Goal: Task Accomplishment & Management: Use online tool/utility

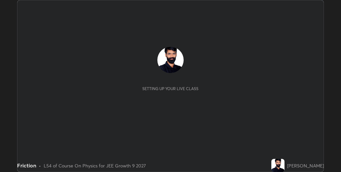
scroll to position [172, 341]
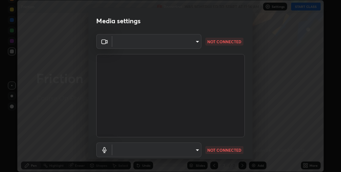
type input "3f428528f3d7ab6ac54735594839c6d4e55042ef2e8cc1e8c5b1a5cc2874ec8a"
type input "default"
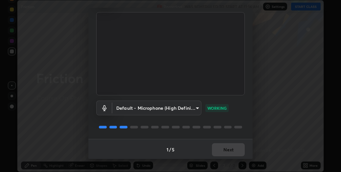
scroll to position [43, 0]
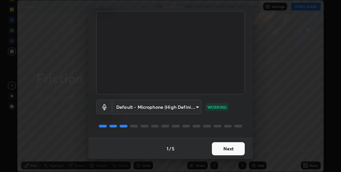
click at [225, 147] on button "Next" at bounding box center [228, 149] width 33 height 13
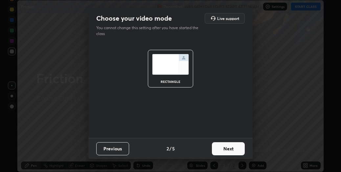
scroll to position [0, 0]
click at [226, 147] on button "Next" at bounding box center [228, 149] width 33 height 13
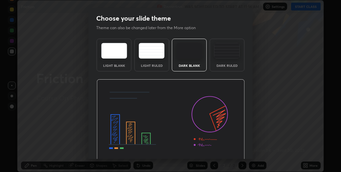
click at [227, 148] on img at bounding box center [171, 120] width 148 height 83
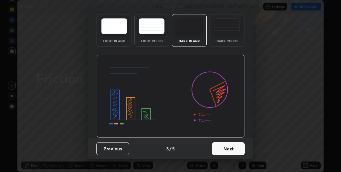
click at [229, 145] on button "Next" at bounding box center [228, 149] width 33 height 13
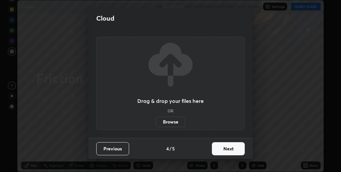
scroll to position [0, 0]
click at [228, 149] on button "Next" at bounding box center [228, 149] width 33 height 13
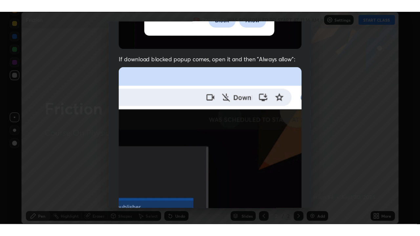
scroll to position [177, 0]
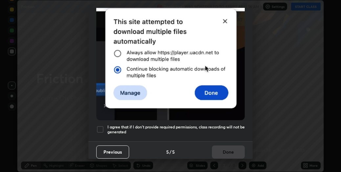
click at [205, 126] on h5 "I agree that if I don't provide required permissions, class recording will not …" at bounding box center [175, 130] width 137 height 10
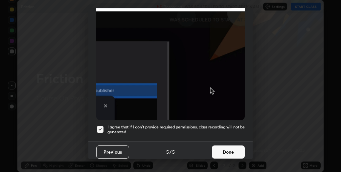
click at [229, 152] on button "Done" at bounding box center [228, 152] width 33 height 13
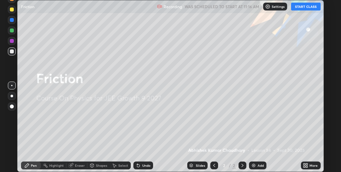
click at [254, 165] on img at bounding box center [253, 165] width 5 height 5
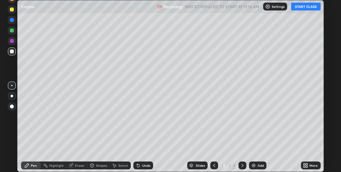
click at [306, 167] on icon at bounding box center [307, 167] width 2 height 2
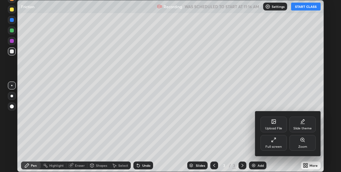
click at [278, 144] on div "Full screen" at bounding box center [273, 143] width 26 height 16
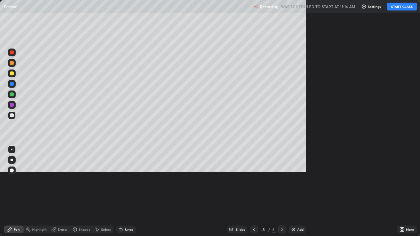
scroll to position [236, 420]
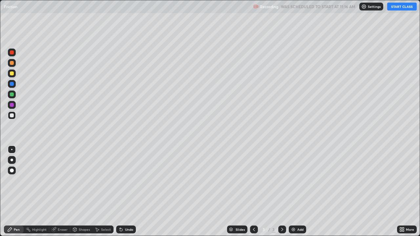
click at [341, 7] on button "START CLASS" at bounding box center [403, 7] width 30 height 8
click at [84, 172] on div "Shapes" at bounding box center [84, 229] width 11 height 3
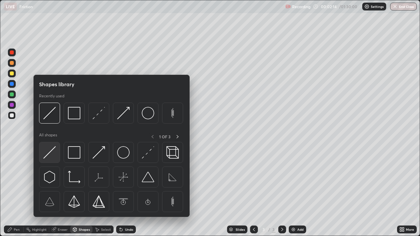
click at [52, 152] on img at bounding box center [49, 152] width 12 height 12
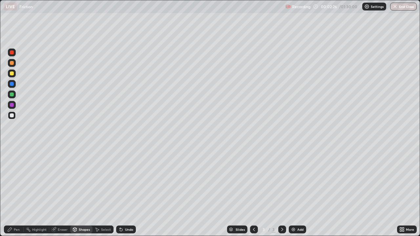
click at [17, 172] on div "Pen" at bounding box center [17, 229] width 6 height 3
click at [12, 116] on div at bounding box center [12, 116] width 4 height 4
click at [13, 93] on div at bounding box center [12, 95] width 4 height 4
click at [12, 53] on div at bounding box center [12, 53] width 4 height 4
click at [20, 172] on div "Pen" at bounding box center [14, 230] width 20 height 8
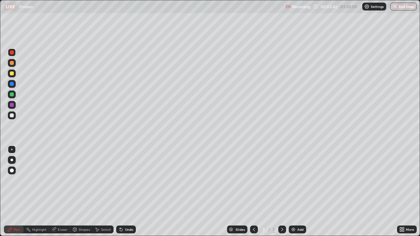
click at [13, 84] on div at bounding box center [12, 84] width 4 height 4
click at [75, 172] on icon at bounding box center [75, 231] width 0 height 2
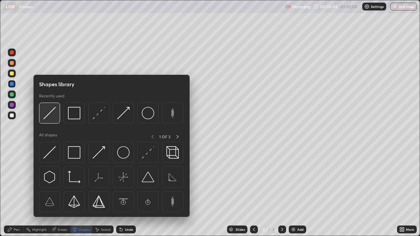
click at [48, 116] on img at bounding box center [49, 113] width 12 height 12
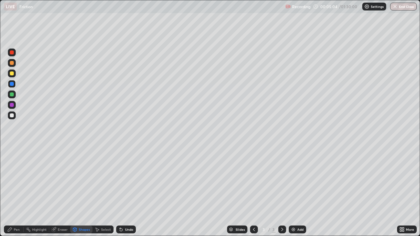
click at [12, 95] on div at bounding box center [12, 95] width 4 height 4
click at [85, 172] on div "Shapes" at bounding box center [84, 229] width 11 height 3
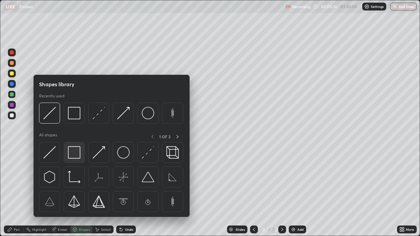
click at [75, 153] on img at bounding box center [74, 152] width 12 height 12
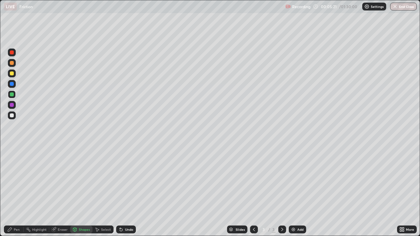
click at [79, 172] on div "Shapes" at bounding box center [84, 229] width 11 height 3
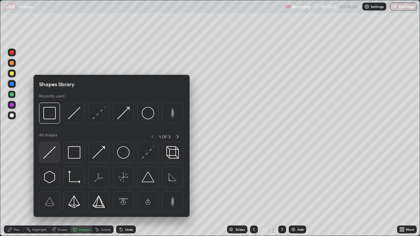
click at [45, 153] on img at bounding box center [49, 152] width 12 height 12
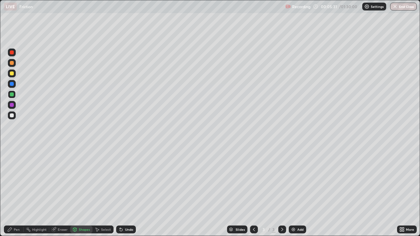
click at [17, 172] on div "Pen" at bounding box center [17, 229] width 6 height 3
click at [123, 172] on icon at bounding box center [121, 229] width 5 height 5
click at [11, 73] on div at bounding box center [12, 74] width 4 height 4
click at [10, 53] on div at bounding box center [12, 53] width 4 height 4
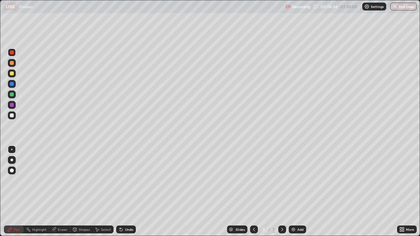
click at [12, 104] on div at bounding box center [12, 105] width 4 height 4
click at [120, 172] on icon at bounding box center [121, 229] width 5 height 5
click at [17, 172] on div "Pen" at bounding box center [17, 229] width 6 height 3
click at [13, 116] on div at bounding box center [12, 116] width 4 height 4
click at [11, 94] on div at bounding box center [12, 95] width 4 height 4
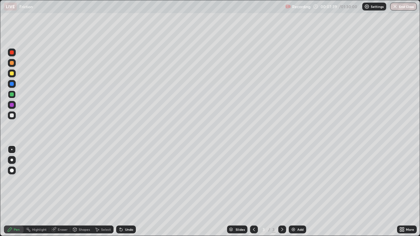
click at [11, 84] on div at bounding box center [12, 84] width 4 height 4
click at [11, 94] on div at bounding box center [12, 95] width 4 height 4
click at [11, 95] on div at bounding box center [12, 95] width 4 height 4
click at [12, 94] on div at bounding box center [12, 95] width 4 height 4
click at [12, 105] on div at bounding box center [12, 105] width 4 height 4
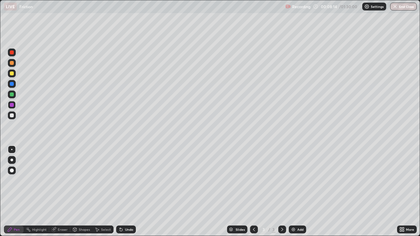
click at [11, 85] on div at bounding box center [12, 84] width 4 height 4
click at [12, 84] on div at bounding box center [12, 84] width 4 height 4
click at [11, 74] on div at bounding box center [12, 74] width 4 height 4
click at [12, 115] on div at bounding box center [12, 116] width 4 height 4
click at [60, 172] on div "Eraser" at bounding box center [63, 229] width 10 height 3
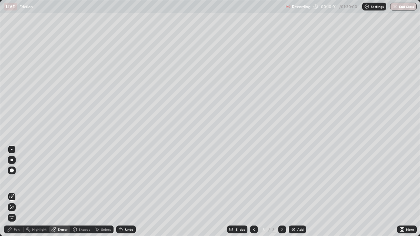
click at [80, 172] on div "Shapes" at bounding box center [84, 229] width 11 height 3
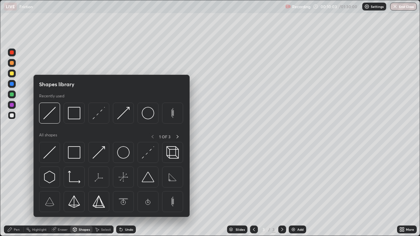
click at [59, 172] on div "Eraser" at bounding box center [59, 230] width 21 height 8
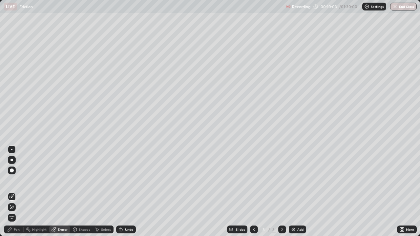
click at [61, 172] on div "Eraser" at bounding box center [63, 229] width 10 height 3
click at [17, 172] on div "Pen" at bounding box center [17, 229] width 6 height 3
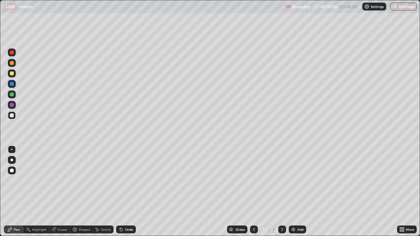
click at [13, 84] on div at bounding box center [12, 84] width 4 height 4
click at [15, 172] on div "Pen" at bounding box center [17, 229] width 6 height 3
click at [10, 94] on div at bounding box center [12, 95] width 4 height 4
click at [11, 75] on div at bounding box center [12, 74] width 4 height 4
click at [80, 172] on div "Shapes" at bounding box center [81, 230] width 22 height 8
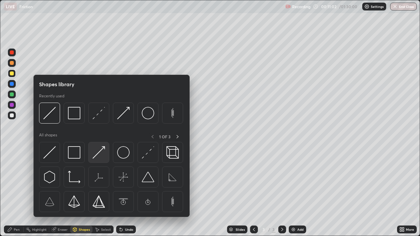
click at [98, 154] on img at bounding box center [99, 152] width 12 height 12
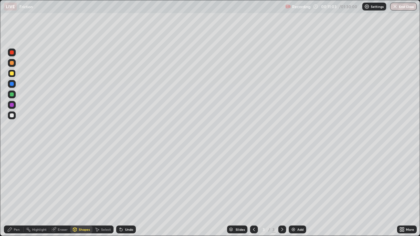
click at [12, 63] on div at bounding box center [12, 63] width 4 height 4
click at [21, 172] on div "Pen" at bounding box center [14, 230] width 20 height 8
click at [13, 64] on div at bounding box center [12, 63] width 4 height 4
click at [79, 172] on div "Shapes" at bounding box center [84, 229] width 11 height 3
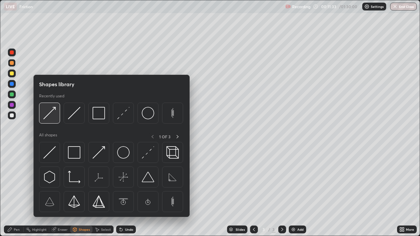
click at [51, 111] on img at bounding box center [49, 113] width 12 height 12
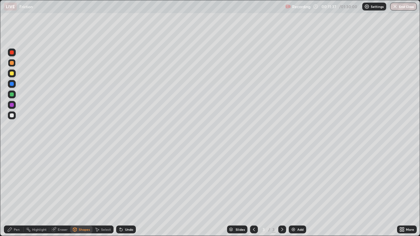
click at [17, 172] on div "Pen" at bounding box center [17, 229] width 6 height 3
click at [12, 105] on div at bounding box center [12, 105] width 4 height 4
click at [11, 74] on div at bounding box center [12, 74] width 4 height 4
click at [58, 172] on div "Eraser" at bounding box center [63, 229] width 10 height 3
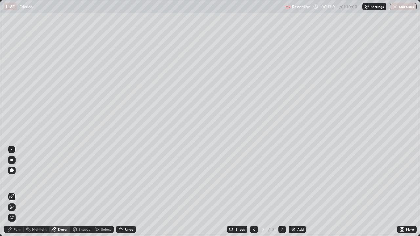
click at [12, 150] on div at bounding box center [11, 149] width 1 height 1
click at [17, 172] on div "Pen" at bounding box center [17, 229] width 6 height 3
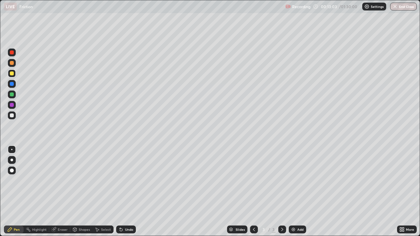
click at [12, 84] on div at bounding box center [12, 84] width 4 height 4
click at [14, 172] on div "Pen" at bounding box center [17, 229] width 6 height 3
click at [12, 72] on div at bounding box center [12, 74] width 4 height 4
click at [11, 115] on div at bounding box center [12, 116] width 4 height 4
click at [283, 172] on icon at bounding box center [282, 229] width 5 height 5
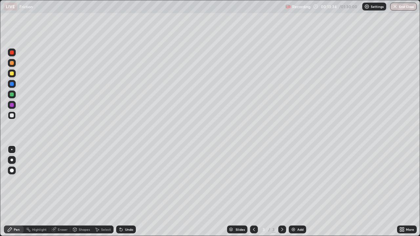
click at [293, 172] on img at bounding box center [293, 229] width 5 height 5
click at [85, 172] on div "Shapes" at bounding box center [84, 229] width 11 height 3
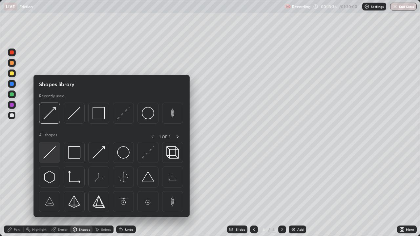
click at [49, 152] on img at bounding box center [49, 152] width 12 height 12
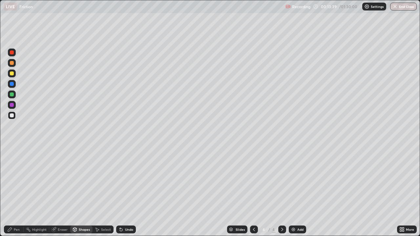
click at [13, 63] on div at bounding box center [12, 63] width 4 height 4
click at [85, 172] on div "Shapes" at bounding box center [84, 229] width 11 height 3
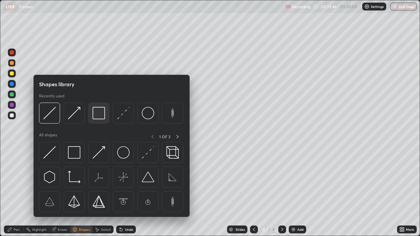
click at [103, 113] on img at bounding box center [99, 113] width 12 height 12
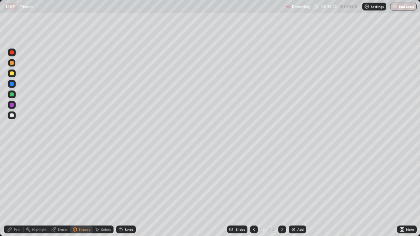
click at [19, 172] on div "Pen" at bounding box center [14, 230] width 20 height 8
click at [13, 64] on div at bounding box center [12, 63] width 8 height 8
click at [83, 172] on div "Shapes" at bounding box center [84, 229] width 11 height 3
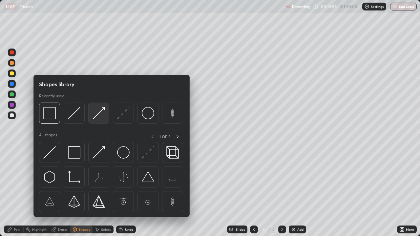
click at [103, 112] on img at bounding box center [99, 113] width 12 height 12
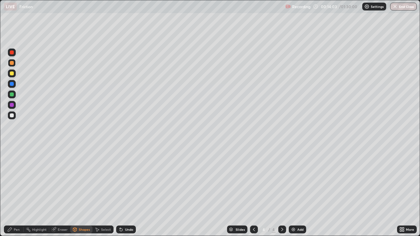
click at [120, 172] on icon at bounding box center [121, 230] width 3 height 3
click at [19, 172] on div "Pen" at bounding box center [17, 229] width 6 height 3
click at [13, 64] on div at bounding box center [12, 63] width 4 height 4
click at [14, 74] on div at bounding box center [12, 74] width 8 height 8
click at [81, 172] on div "Shapes" at bounding box center [84, 229] width 11 height 3
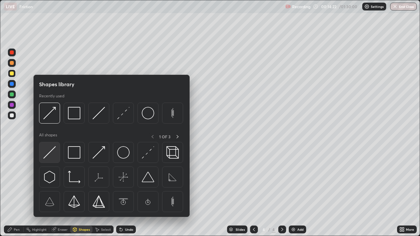
click at [48, 150] on img at bounding box center [49, 152] width 12 height 12
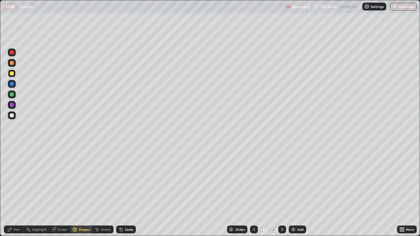
click at [12, 63] on div at bounding box center [12, 63] width 4 height 4
click at [104, 172] on div "Select" at bounding box center [106, 229] width 10 height 3
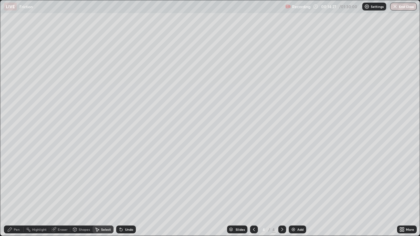
click at [127, 172] on div "Undo" at bounding box center [129, 229] width 8 height 3
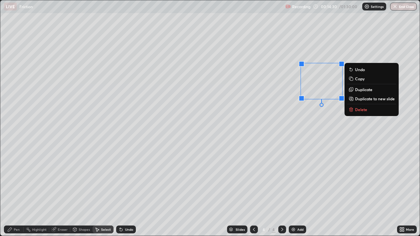
click at [124, 172] on div "Undo" at bounding box center [126, 230] width 20 height 8
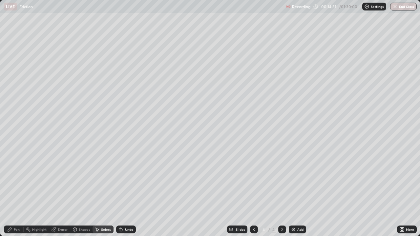
click at [80, 172] on div "Shapes" at bounding box center [84, 229] width 11 height 3
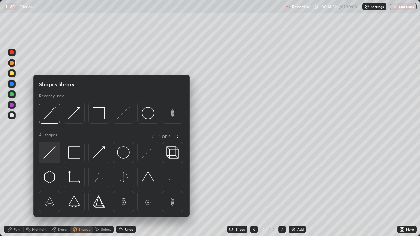
click at [53, 153] on img at bounding box center [49, 152] width 12 height 12
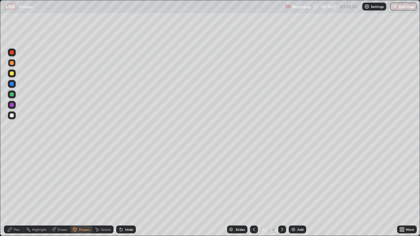
click at [19, 172] on div "Pen" at bounding box center [17, 229] width 6 height 3
click at [12, 63] on div at bounding box center [12, 63] width 4 height 4
click at [13, 116] on div at bounding box center [12, 116] width 4 height 4
click at [13, 74] on div at bounding box center [12, 74] width 4 height 4
click at [13, 73] on div at bounding box center [12, 74] width 4 height 4
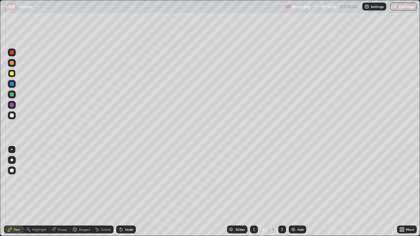
click at [13, 62] on div at bounding box center [12, 63] width 4 height 4
click at [13, 52] on div at bounding box center [12, 53] width 4 height 4
click at [12, 85] on div at bounding box center [12, 84] width 4 height 4
click at [254, 172] on icon at bounding box center [254, 229] width 5 height 5
click at [282, 172] on icon at bounding box center [282, 229] width 5 height 5
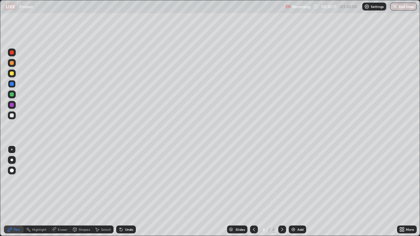
click at [67, 172] on div "Eraser" at bounding box center [63, 229] width 10 height 3
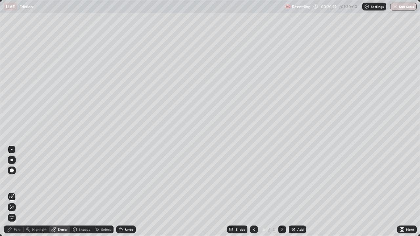
click at [17, 172] on div "Pen" at bounding box center [17, 229] width 6 height 3
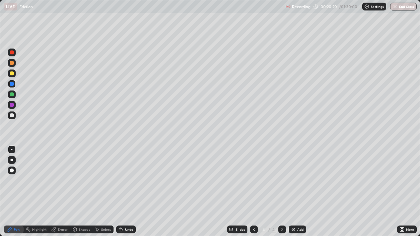
click at [12, 53] on div at bounding box center [12, 53] width 4 height 4
click at [13, 172] on div "Pen" at bounding box center [14, 230] width 20 height 8
click at [27, 172] on circle at bounding box center [27, 228] width 1 height 1
click at [13, 95] on div at bounding box center [12, 95] width 4 height 4
click at [16, 172] on div "Pen" at bounding box center [17, 229] width 6 height 3
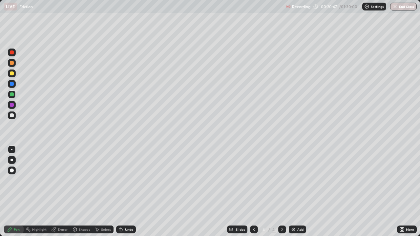
click at [12, 95] on div at bounding box center [12, 95] width 4 height 4
click at [254, 172] on icon at bounding box center [254, 229] width 5 height 5
click at [282, 172] on icon at bounding box center [282, 229] width 5 height 5
click at [294, 172] on img at bounding box center [293, 229] width 5 height 5
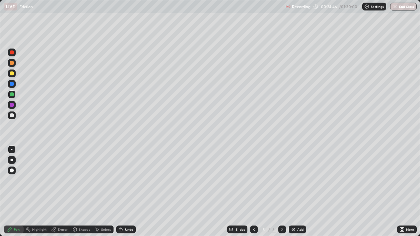
click at [12, 74] on div at bounding box center [12, 74] width 4 height 4
click at [82, 172] on div "Shapes" at bounding box center [81, 230] width 22 height 8
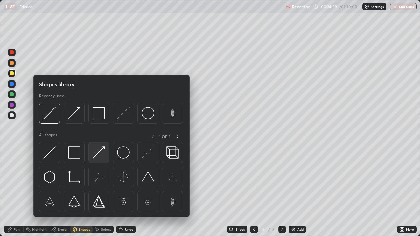
click at [98, 151] on img at bounding box center [99, 152] width 12 height 12
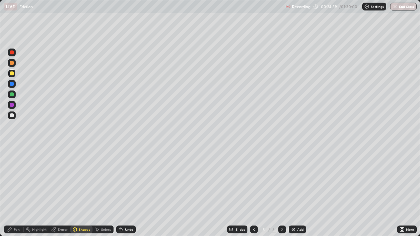
click at [12, 84] on div at bounding box center [12, 84] width 4 height 4
click at [15, 172] on div "Pen" at bounding box center [14, 230] width 20 height 8
click at [11, 95] on div at bounding box center [12, 95] width 4 height 4
click at [13, 103] on div at bounding box center [12, 105] width 8 height 8
click at [12, 116] on div at bounding box center [12, 116] width 4 height 4
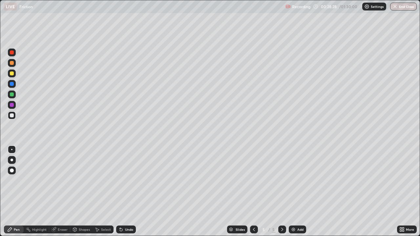
click at [12, 160] on div at bounding box center [12, 160] width 3 height 3
click at [54, 172] on icon at bounding box center [54, 230] width 4 height 4
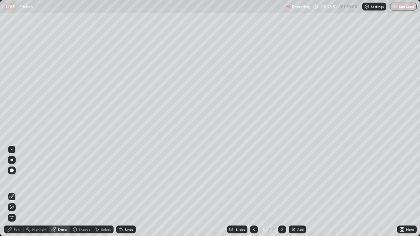
click at [16, 172] on div "Pen" at bounding box center [17, 229] width 6 height 3
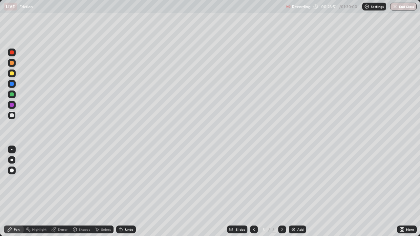
click at [12, 160] on div at bounding box center [12, 160] width 3 height 3
click at [122, 172] on icon at bounding box center [121, 229] width 5 height 5
click at [15, 172] on div "Pen" at bounding box center [17, 229] width 6 height 3
click at [11, 105] on div at bounding box center [12, 105] width 4 height 4
click at [12, 150] on div at bounding box center [11, 149] width 1 height 1
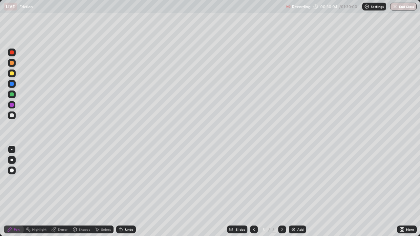
click at [11, 74] on div at bounding box center [12, 74] width 4 height 4
click at [282, 172] on icon at bounding box center [282, 229] width 5 height 5
click at [292, 172] on img at bounding box center [293, 229] width 5 height 5
click at [254, 172] on icon at bounding box center [254, 229] width 5 height 5
click at [283, 172] on icon at bounding box center [282, 229] width 5 height 5
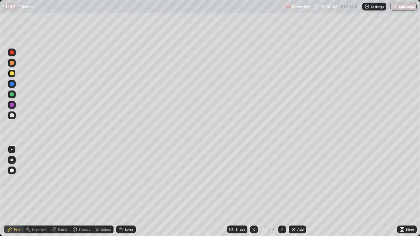
click at [79, 172] on div "Shapes" at bounding box center [84, 229] width 11 height 3
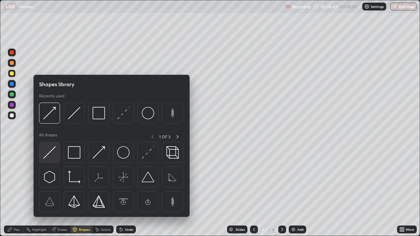
click at [48, 152] on img at bounding box center [49, 152] width 12 height 12
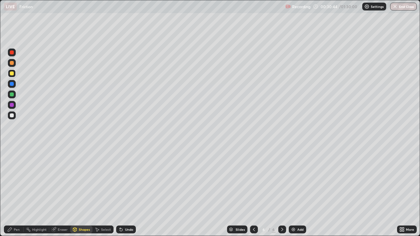
click at [12, 93] on div at bounding box center [12, 95] width 4 height 4
click at [12, 84] on div at bounding box center [12, 84] width 4 height 4
click at [13, 75] on div at bounding box center [12, 74] width 4 height 4
click at [85, 172] on div "Shapes" at bounding box center [84, 229] width 11 height 3
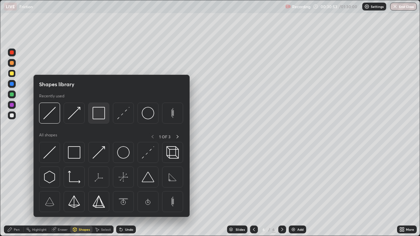
click at [100, 110] on img at bounding box center [99, 113] width 12 height 12
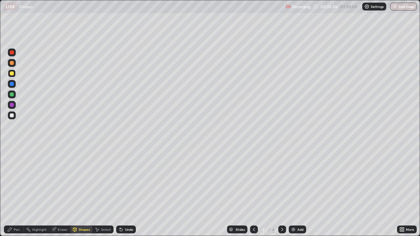
click at [17, 172] on div "Pen" at bounding box center [17, 229] width 6 height 3
click at [12, 74] on div at bounding box center [12, 74] width 4 height 4
click at [17, 172] on div "Pen" at bounding box center [17, 229] width 6 height 3
click at [13, 72] on div at bounding box center [12, 74] width 4 height 4
click at [10, 74] on div at bounding box center [12, 74] width 4 height 4
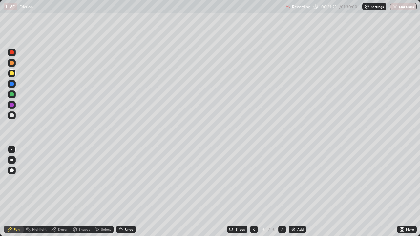
click at [11, 51] on div at bounding box center [12, 53] width 4 height 4
click at [11, 82] on div at bounding box center [12, 84] width 4 height 4
click at [11, 52] on div at bounding box center [12, 53] width 4 height 4
click at [12, 83] on div at bounding box center [12, 84] width 4 height 4
click at [12, 53] on div at bounding box center [12, 53] width 4 height 4
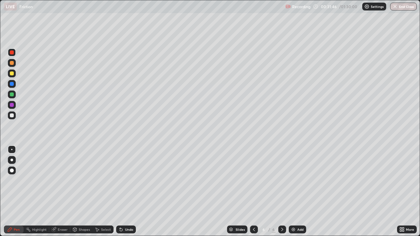
click at [12, 82] on div at bounding box center [12, 84] width 4 height 4
click at [12, 54] on div at bounding box center [12, 53] width 4 height 4
click at [12, 85] on div at bounding box center [12, 84] width 4 height 4
click at [12, 53] on div at bounding box center [12, 53] width 4 height 4
click at [13, 83] on div at bounding box center [12, 84] width 4 height 4
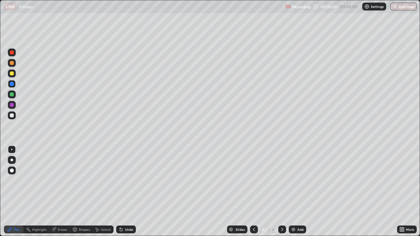
click at [11, 52] on div at bounding box center [12, 53] width 4 height 4
click at [13, 83] on div at bounding box center [12, 84] width 4 height 4
click at [12, 75] on div at bounding box center [12, 74] width 4 height 4
click at [11, 95] on div at bounding box center [12, 95] width 4 height 4
click at [13, 116] on div at bounding box center [12, 116] width 4 height 4
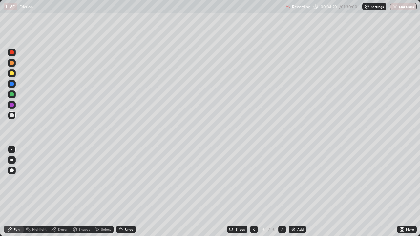
click at [126, 172] on div "Undo" at bounding box center [129, 229] width 8 height 3
click at [125, 172] on div "Undo" at bounding box center [129, 229] width 8 height 3
click at [125, 172] on div "Undo" at bounding box center [126, 230] width 20 height 8
click at [13, 104] on div at bounding box center [12, 105] width 4 height 4
click at [84, 172] on div "Shapes" at bounding box center [84, 229] width 11 height 3
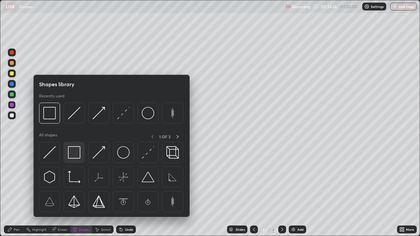
click at [74, 154] on img at bounding box center [74, 152] width 12 height 12
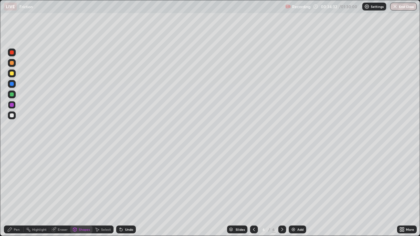
click at [17, 172] on div "Pen" at bounding box center [17, 229] width 6 height 3
click at [12, 95] on div at bounding box center [12, 95] width 4 height 4
click at [12, 96] on div at bounding box center [12, 95] width 4 height 4
click at [12, 160] on div at bounding box center [12, 160] width 3 height 3
click at [11, 105] on div at bounding box center [12, 105] width 4 height 4
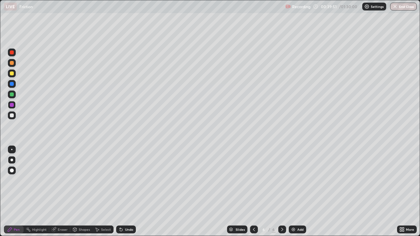
click at [11, 75] on div at bounding box center [12, 74] width 4 height 4
click at [293, 172] on img at bounding box center [293, 229] width 5 height 5
click at [15, 172] on div "Pen" at bounding box center [17, 229] width 6 height 3
click at [13, 84] on div at bounding box center [12, 84] width 4 height 4
click at [254, 172] on icon at bounding box center [254, 229] width 5 height 5
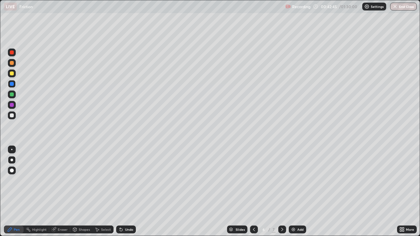
click at [255, 172] on icon at bounding box center [254, 229] width 5 height 5
click at [282, 172] on icon at bounding box center [282, 229] width 5 height 5
click at [14, 172] on div "Pen" at bounding box center [17, 229] width 6 height 3
click at [12, 116] on div at bounding box center [12, 116] width 4 height 4
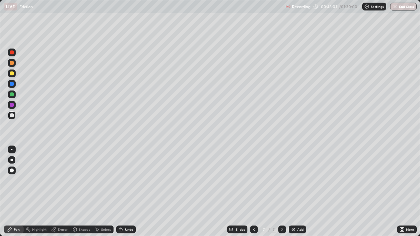
click at [254, 172] on div at bounding box center [254, 229] width 8 height 13
click at [254, 172] on icon at bounding box center [254, 229] width 2 height 3
click at [280, 172] on icon at bounding box center [282, 229] width 5 height 5
click at [125, 172] on div "Undo" at bounding box center [129, 229] width 8 height 3
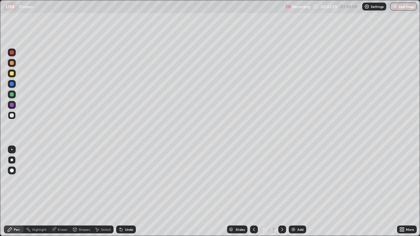
click at [125, 172] on div "Undo" at bounding box center [129, 229] width 8 height 3
click at [126, 172] on div "Undo" at bounding box center [126, 230] width 20 height 8
click at [17, 172] on div "Pen" at bounding box center [17, 229] width 6 height 3
click at [13, 105] on div at bounding box center [12, 105] width 4 height 4
click at [254, 172] on icon at bounding box center [254, 229] width 5 height 5
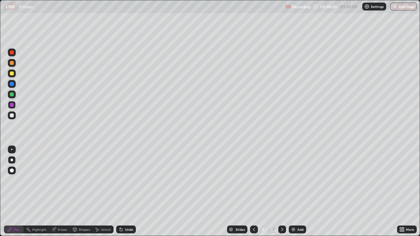
click at [254, 172] on icon at bounding box center [254, 229] width 5 height 5
click at [252, 172] on icon at bounding box center [254, 229] width 5 height 5
click at [254, 172] on icon at bounding box center [254, 229] width 5 height 5
click at [12, 115] on div at bounding box center [12, 116] width 4 height 4
click at [12, 104] on div at bounding box center [12, 105] width 4 height 4
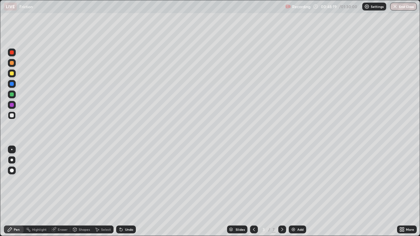
click at [11, 93] on div at bounding box center [12, 95] width 4 height 4
click at [281, 172] on icon at bounding box center [282, 229] width 5 height 5
click at [282, 172] on icon at bounding box center [282, 229] width 5 height 5
click at [281, 172] on icon at bounding box center [282, 229] width 5 height 5
click at [273, 172] on div "7" at bounding box center [274, 230] width 4 height 6
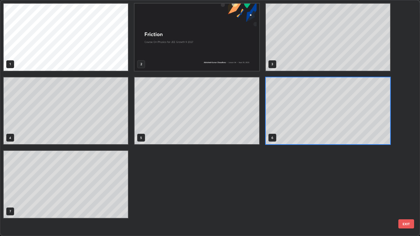
scroll to position [234, 416]
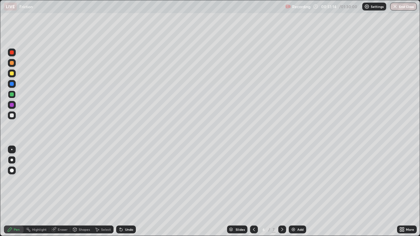
click at [283, 172] on icon at bounding box center [282, 229] width 5 height 5
click at [12, 95] on div at bounding box center [12, 95] width 4 height 4
click at [12, 160] on div at bounding box center [12, 160] width 3 height 3
click at [11, 106] on div at bounding box center [12, 105] width 4 height 4
click at [13, 94] on div at bounding box center [12, 95] width 4 height 4
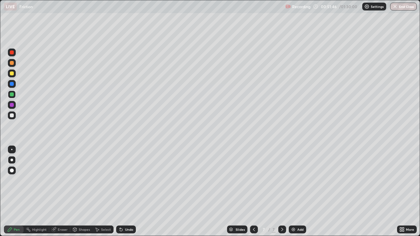
click at [12, 116] on div at bounding box center [12, 116] width 4 height 4
click at [12, 150] on div at bounding box center [11, 149] width 1 height 1
click at [12, 75] on div at bounding box center [12, 74] width 4 height 4
click at [81, 172] on div "Shapes" at bounding box center [84, 229] width 11 height 3
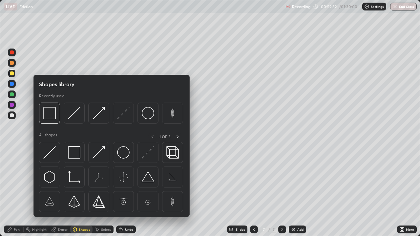
click at [123, 113] on img at bounding box center [123, 113] width 12 height 12
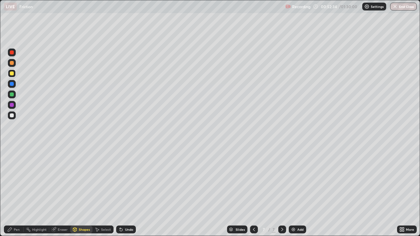
click at [18, 172] on div "Pen" at bounding box center [17, 229] width 6 height 3
click at [12, 74] on div at bounding box center [12, 74] width 4 height 4
click at [12, 95] on div at bounding box center [12, 95] width 4 height 4
click at [11, 161] on div at bounding box center [12, 160] width 3 height 3
click at [252, 172] on icon at bounding box center [254, 229] width 5 height 5
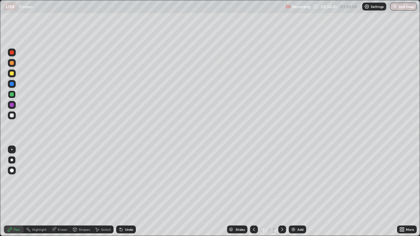
click at [281, 172] on icon at bounding box center [282, 229] width 5 height 5
click at [12, 74] on div at bounding box center [12, 74] width 4 height 4
click at [293, 172] on img at bounding box center [293, 229] width 5 height 5
click at [17, 172] on div "Pen" at bounding box center [17, 229] width 6 height 3
click at [11, 161] on div at bounding box center [12, 160] width 8 height 8
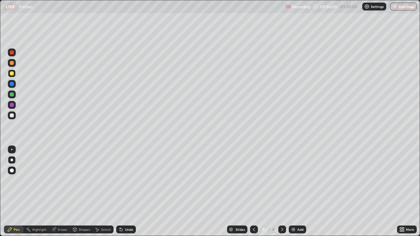
click at [12, 150] on div at bounding box center [11, 149] width 1 height 1
click at [12, 160] on div at bounding box center [12, 160] width 3 height 3
click at [12, 162] on div at bounding box center [12, 160] width 8 height 8
click at [11, 159] on div at bounding box center [12, 160] width 3 height 3
click at [123, 172] on icon at bounding box center [121, 229] width 5 height 5
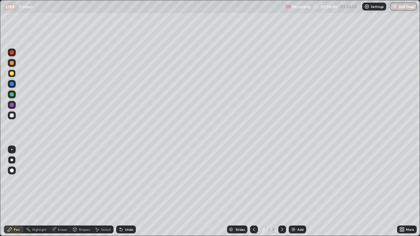
click at [123, 172] on icon at bounding box center [121, 229] width 5 height 5
click at [124, 172] on div "Undo" at bounding box center [126, 230] width 20 height 8
click at [125, 172] on div "Undo" at bounding box center [126, 230] width 20 height 8
click at [12, 160] on div at bounding box center [12, 160] width 3 height 3
click at [11, 115] on div at bounding box center [12, 116] width 4 height 4
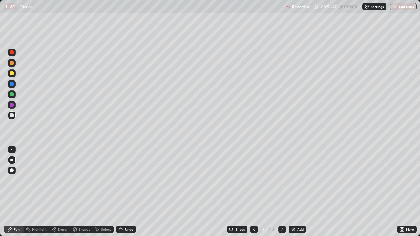
click at [19, 172] on div "Pen" at bounding box center [17, 229] width 6 height 3
click at [12, 160] on div at bounding box center [12, 160] width 3 height 3
click at [11, 74] on div at bounding box center [12, 74] width 4 height 4
click at [125, 172] on div "Undo" at bounding box center [126, 230] width 20 height 8
click at [120, 172] on icon at bounding box center [121, 230] width 3 height 3
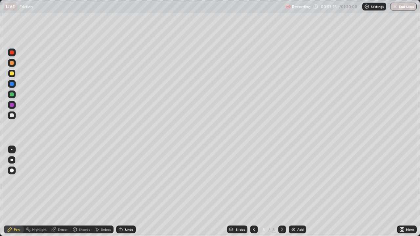
click at [121, 172] on icon at bounding box center [121, 229] width 5 height 5
click at [120, 172] on icon at bounding box center [120, 228] width 1 height 1
click at [123, 172] on div "Undo" at bounding box center [126, 230] width 20 height 8
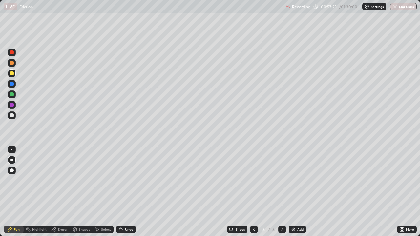
click at [124, 172] on div "Undo" at bounding box center [126, 230] width 20 height 8
click at [128, 172] on div "Undo" at bounding box center [126, 230] width 20 height 8
click at [12, 105] on div at bounding box center [12, 105] width 4 height 4
click at [82, 172] on div "Shapes" at bounding box center [84, 229] width 11 height 3
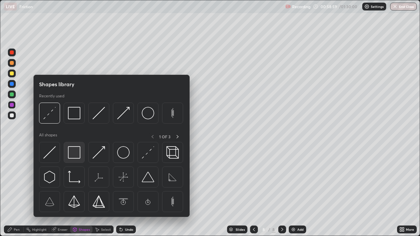
click at [71, 153] on img at bounding box center [74, 152] width 12 height 12
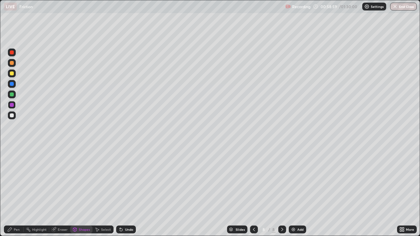
click at [11, 95] on div at bounding box center [12, 95] width 4 height 4
click at [17, 172] on div "Pen" at bounding box center [17, 229] width 6 height 3
click at [11, 105] on div at bounding box center [12, 105] width 4 height 4
click at [12, 115] on div at bounding box center [12, 116] width 4 height 4
click at [12, 105] on div at bounding box center [12, 105] width 4 height 4
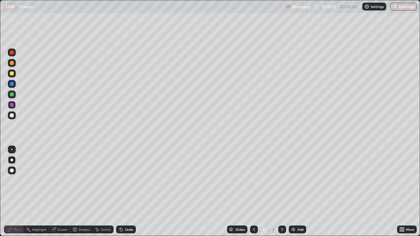
click at [11, 83] on div at bounding box center [12, 84] width 4 height 4
click at [293, 172] on img at bounding box center [293, 229] width 5 height 5
click at [82, 172] on div "Shapes" at bounding box center [84, 229] width 11 height 3
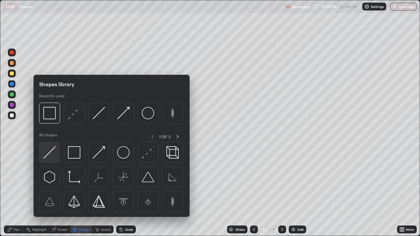
click at [49, 152] on img at bounding box center [49, 152] width 12 height 12
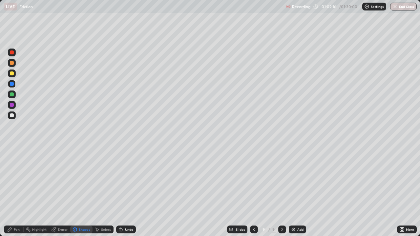
click at [11, 84] on div at bounding box center [12, 84] width 4 height 4
click at [123, 172] on div "Undo" at bounding box center [126, 230] width 20 height 8
click at [17, 172] on div "Pen" at bounding box center [17, 229] width 6 height 3
click at [13, 84] on div at bounding box center [12, 84] width 4 height 4
click at [77, 172] on icon at bounding box center [74, 229] width 5 height 5
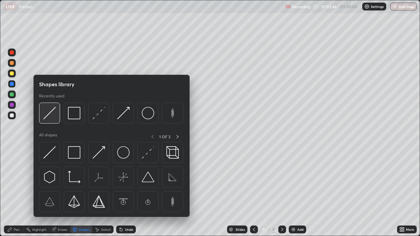
click at [50, 115] on img at bounding box center [49, 113] width 12 height 12
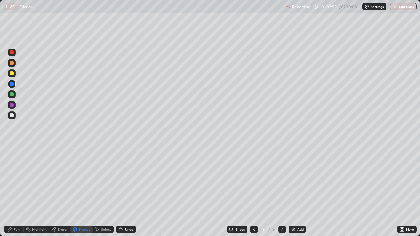
click at [85, 172] on div "Shapes" at bounding box center [84, 229] width 11 height 3
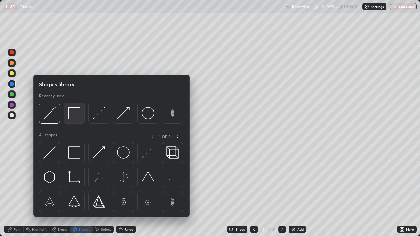
click at [71, 115] on img at bounding box center [74, 113] width 12 height 12
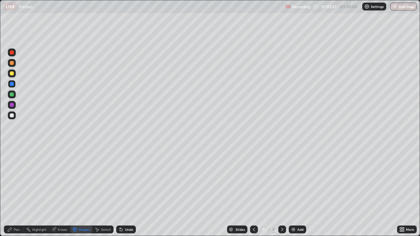
click at [12, 95] on div at bounding box center [12, 95] width 4 height 4
click at [20, 172] on div "Pen" at bounding box center [14, 230] width 20 height 8
click at [12, 95] on div at bounding box center [12, 95] width 4 height 4
click at [101, 172] on div "Select" at bounding box center [106, 229] width 10 height 3
click at [81, 172] on div "Shapes" at bounding box center [84, 229] width 11 height 3
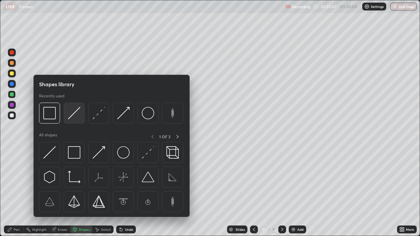
click at [82, 110] on div at bounding box center [74, 113] width 21 height 21
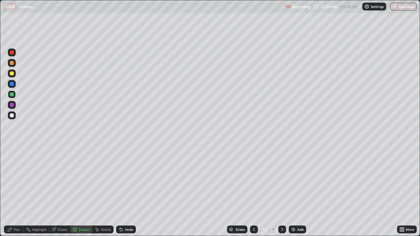
click at [14, 84] on div at bounding box center [12, 84] width 8 height 8
click at [14, 74] on div at bounding box center [12, 74] width 8 height 8
click at [123, 172] on div "Undo" at bounding box center [126, 230] width 20 height 8
click at [27, 172] on circle at bounding box center [27, 228] width 1 height 1
click at [11, 73] on div at bounding box center [12, 74] width 4 height 4
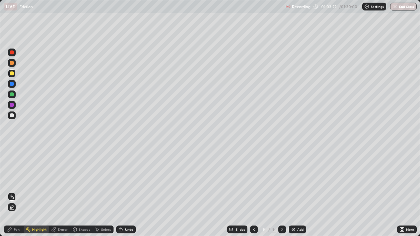
click at [119, 172] on icon at bounding box center [121, 229] width 5 height 5
click at [17, 172] on div "Pen" at bounding box center [17, 229] width 6 height 3
click at [13, 72] on div at bounding box center [12, 74] width 4 height 4
click at [78, 172] on div "Shapes" at bounding box center [81, 230] width 22 height 8
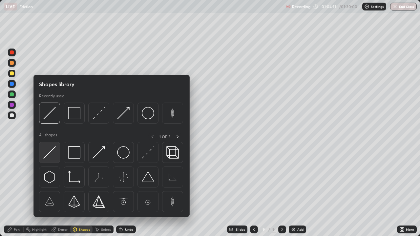
click at [51, 152] on img at bounding box center [49, 152] width 12 height 12
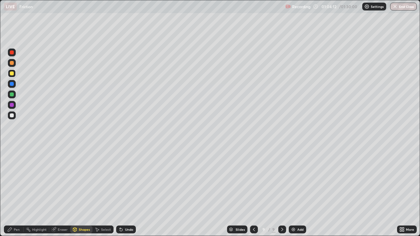
click at [11, 115] on div at bounding box center [12, 116] width 4 height 4
click at [17, 172] on div "Pen" at bounding box center [17, 229] width 6 height 3
click at [12, 150] on div at bounding box center [11, 149] width 1 height 1
click at [13, 148] on div at bounding box center [12, 150] width 8 height 8
click at [11, 105] on div at bounding box center [12, 105] width 4 height 4
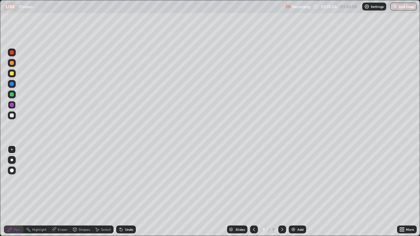
click at [12, 94] on div at bounding box center [12, 95] width 4 height 4
click at [15, 172] on div "Pen" at bounding box center [17, 229] width 6 height 3
click at [12, 116] on div at bounding box center [12, 116] width 4 height 4
click at [62, 172] on div "Eraser" at bounding box center [63, 229] width 10 height 3
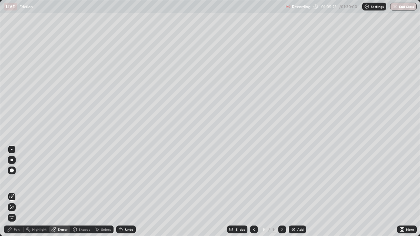
click at [83, 172] on div "Shapes" at bounding box center [81, 230] width 22 height 8
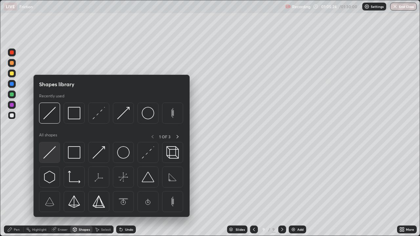
click at [51, 153] on img at bounding box center [49, 152] width 12 height 12
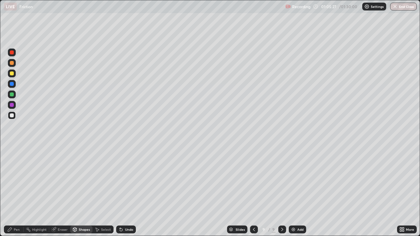
click at [18, 172] on div "Pen" at bounding box center [17, 229] width 6 height 3
click at [13, 117] on div at bounding box center [12, 116] width 4 height 4
click at [121, 172] on icon at bounding box center [121, 230] width 3 height 3
click at [119, 172] on icon at bounding box center [121, 229] width 5 height 5
click at [79, 172] on div "Shapes" at bounding box center [84, 229] width 11 height 3
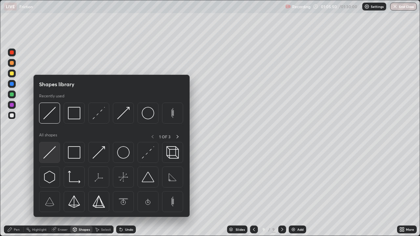
click at [48, 153] on img at bounding box center [49, 152] width 12 height 12
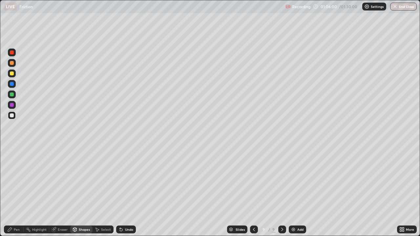
click at [11, 117] on div at bounding box center [12, 116] width 4 height 4
click at [125, 172] on div "Undo" at bounding box center [129, 229] width 8 height 3
click at [13, 172] on div "Pen" at bounding box center [14, 230] width 20 height 8
click at [12, 116] on div at bounding box center [12, 116] width 4 height 4
click at [60, 172] on div "Eraser" at bounding box center [63, 229] width 10 height 3
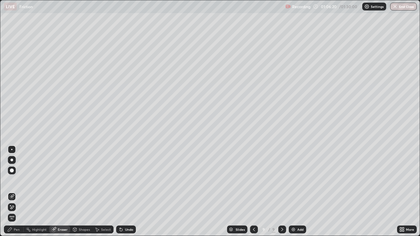
click at [76, 172] on icon at bounding box center [75, 230] width 4 height 4
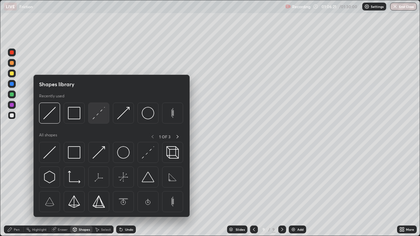
click at [93, 114] on img at bounding box center [99, 113] width 12 height 12
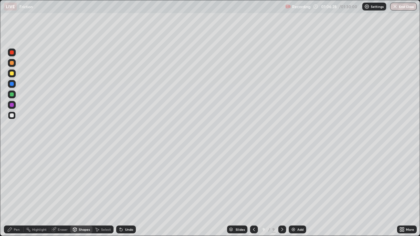
click at [17, 172] on div "Pen" at bounding box center [17, 229] width 6 height 3
click at [11, 149] on div at bounding box center [11, 149] width 1 height 1
click at [59, 172] on div "Eraser" at bounding box center [63, 229] width 10 height 3
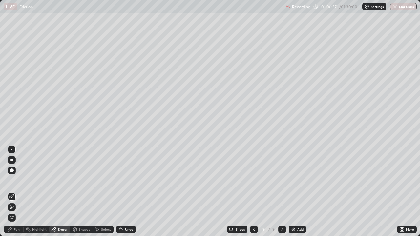
click at [14, 172] on div "Pen" at bounding box center [17, 229] width 6 height 3
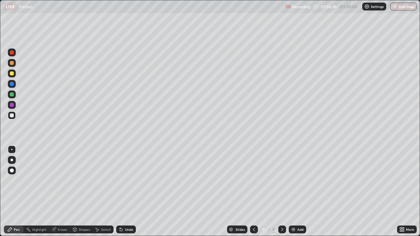
click at [10, 116] on div at bounding box center [12, 116] width 4 height 4
click at [80, 172] on div "Shapes" at bounding box center [84, 229] width 11 height 3
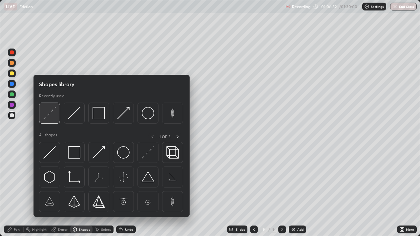
click at [53, 116] on img at bounding box center [49, 113] width 12 height 12
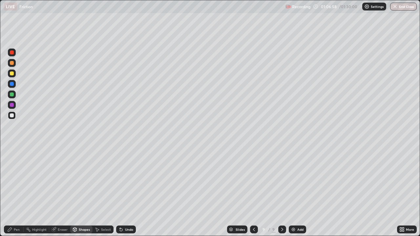
click at [13, 172] on div "Pen" at bounding box center [14, 230] width 20 height 8
click at [12, 116] on div at bounding box center [12, 116] width 4 height 4
click at [72, 172] on icon at bounding box center [74, 229] width 5 height 5
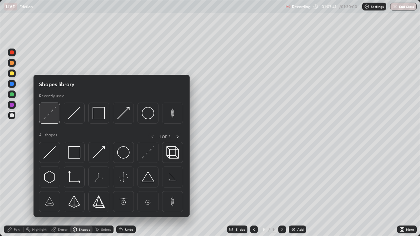
click at [53, 112] on img at bounding box center [49, 113] width 12 height 12
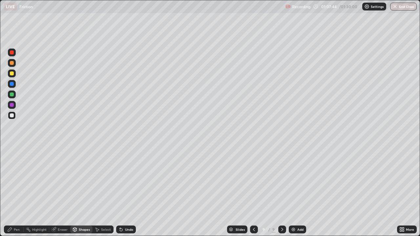
click at [17, 172] on div "Pen" at bounding box center [17, 229] width 6 height 3
click at [10, 117] on div at bounding box center [12, 116] width 4 height 4
click at [12, 95] on div at bounding box center [12, 95] width 4 height 4
click at [292, 172] on img at bounding box center [293, 229] width 5 height 5
click at [18, 172] on div "Pen" at bounding box center [17, 229] width 6 height 3
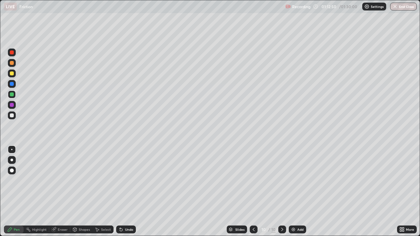
click at [13, 95] on div at bounding box center [12, 95] width 4 height 4
click at [12, 95] on div at bounding box center [12, 95] width 4 height 4
click at [13, 52] on div at bounding box center [12, 53] width 4 height 4
click at [58, 172] on div "Eraser" at bounding box center [63, 229] width 10 height 3
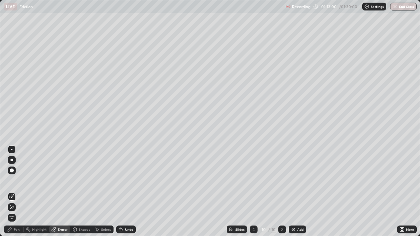
click at [15, 172] on div "Pen" at bounding box center [17, 229] width 6 height 3
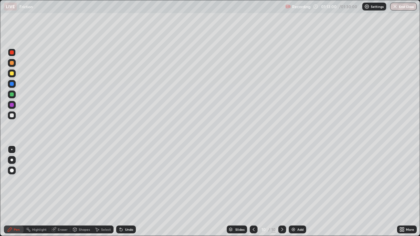
click at [13, 51] on div at bounding box center [12, 53] width 4 height 4
click at [83, 172] on div "Shapes" at bounding box center [84, 229] width 11 height 3
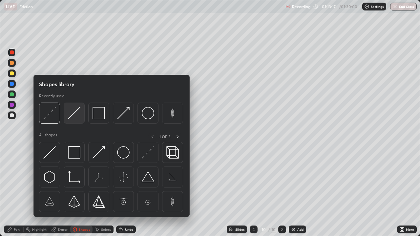
click at [75, 113] on img at bounding box center [74, 113] width 12 height 12
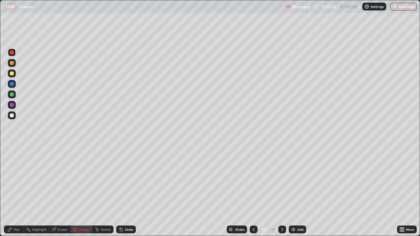
click at [84, 172] on div "Shapes" at bounding box center [84, 229] width 11 height 3
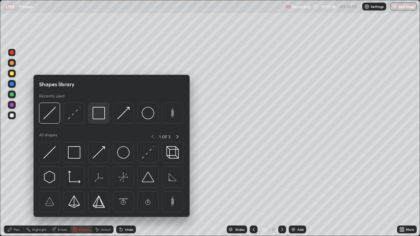
click at [96, 112] on img at bounding box center [99, 113] width 12 height 12
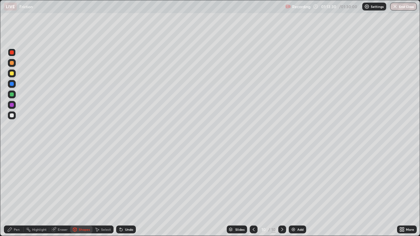
click at [17, 172] on div "Pen" at bounding box center [17, 229] width 6 height 3
click at [14, 54] on div at bounding box center [12, 53] width 8 height 8
click at [79, 172] on div "Shapes" at bounding box center [84, 229] width 11 height 3
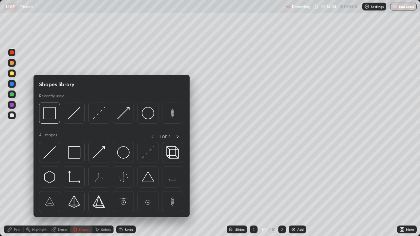
click at [50, 111] on img at bounding box center [49, 113] width 12 height 12
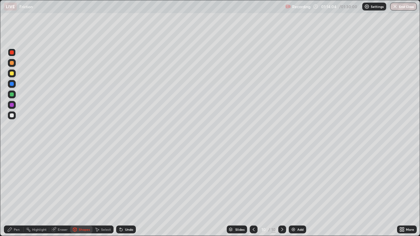
click at [12, 93] on div at bounding box center [12, 95] width 4 height 4
click at [80, 172] on div "Shapes" at bounding box center [84, 229] width 11 height 3
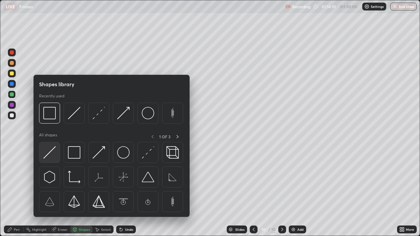
click at [50, 150] on img at bounding box center [49, 152] width 12 height 12
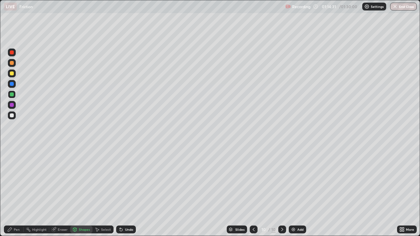
click at [20, 172] on div "Pen" at bounding box center [14, 230] width 20 height 8
click at [13, 115] on div at bounding box center [12, 116] width 4 height 4
click at [11, 159] on div at bounding box center [12, 160] width 3 height 3
click at [12, 73] on div at bounding box center [12, 74] width 4 height 4
click at [17, 172] on div "Pen" at bounding box center [17, 229] width 6 height 3
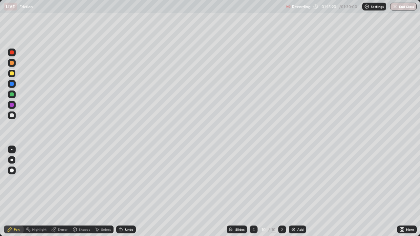
click at [12, 94] on div at bounding box center [12, 95] width 4 height 4
click at [12, 84] on div at bounding box center [12, 84] width 4 height 4
click at [18, 172] on div "Pen" at bounding box center [17, 229] width 6 height 3
click at [11, 82] on div at bounding box center [12, 84] width 4 height 4
click at [11, 95] on div at bounding box center [12, 95] width 4 height 4
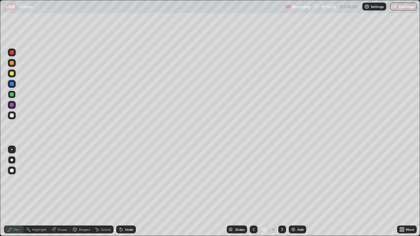
click at [12, 105] on div at bounding box center [12, 105] width 4 height 4
click at [253, 172] on icon at bounding box center [253, 229] width 5 height 5
click at [284, 172] on icon at bounding box center [282, 229] width 5 height 5
click at [294, 172] on img at bounding box center [293, 229] width 5 height 5
click at [255, 172] on icon at bounding box center [254, 229] width 5 height 5
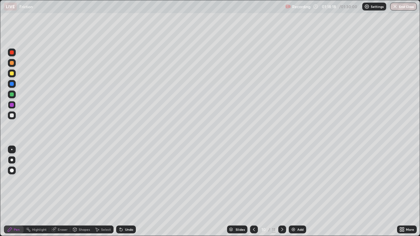
click at [281, 172] on icon at bounding box center [282, 229] width 5 height 5
click at [253, 172] on icon at bounding box center [254, 229] width 5 height 5
click at [281, 172] on icon at bounding box center [282, 229] width 5 height 5
click at [253, 172] on icon at bounding box center [254, 229] width 5 height 5
click at [281, 172] on icon at bounding box center [282, 229] width 2 height 3
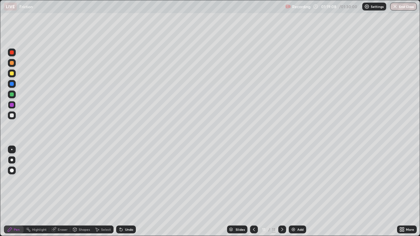
click at [256, 172] on icon at bounding box center [254, 229] width 5 height 5
click at [281, 172] on icon at bounding box center [282, 229] width 5 height 5
click at [252, 172] on icon at bounding box center [254, 229] width 5 height 5
click at [284, 172] on icon at bounding box center [282, 229] width 5 height 5
click at [293, 172] on img at bounding box center [293, 229] width 5 height 5
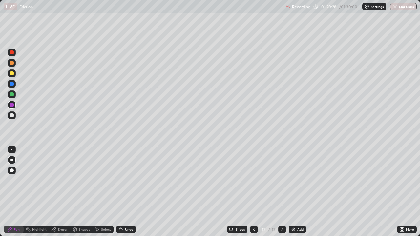
click at [78, 172] on div "Shapes" at bounding box center [81, 230] width 22 height 8
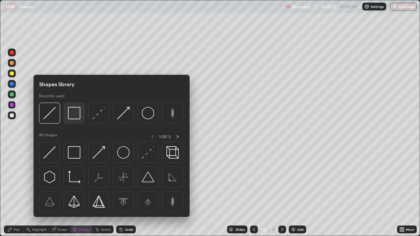
click at [72, 113] on img at bounding box center [74, 113] width 12 height 12
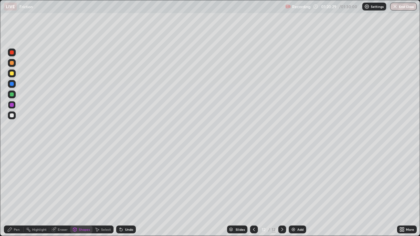
click at [11, 95] on div at bounding box center [12, 95] width 4 height 4
click at [17, 172] on div "Pen" at bounding box center [17, 229] width 6 height 3
click at [12, 150] on div at bounding box center [11, 149] width 1 height 1
click at [127, 172] on div "Undo" at bounding box center [129, 229] width 8 height 3
click at [78, 172] on div "Shapes" at bounding box center [81, 230] width 22 height 8
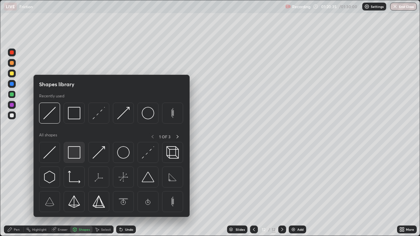
click at [72, 155] on img at bounding box center [74, 152] width 12 height 12
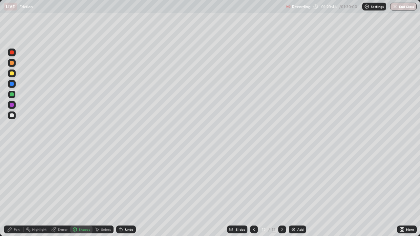
click at [84, 172] on div "Shapes" at bounding box center [84, 229] width 11 height 3
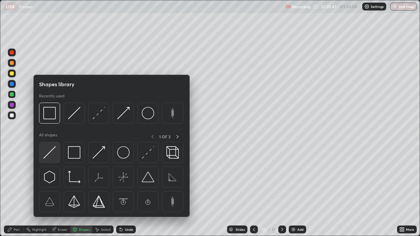
click at [51, 152] on img at bounding box center [49, 152] width 12 height 12
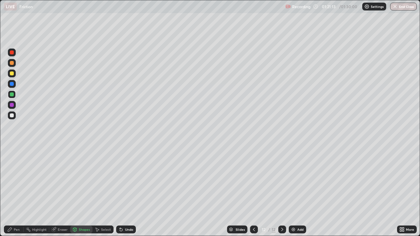
click at [84, 172] on div "Shapes" at bounding box center [84, 229] width 11 height 3
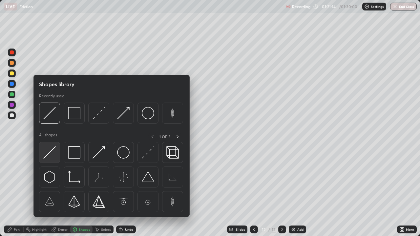
click at [48, 154] on img at bounding box center [49, 152] width 12 height 12
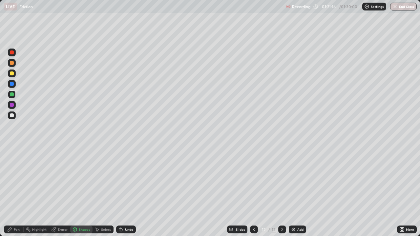
click at [12, 74] on div at bounding box center [12, 74] width 4 height 4
click at [87, 172] on div "Shapes" at bounding box center [81, 230] width 22 height 8
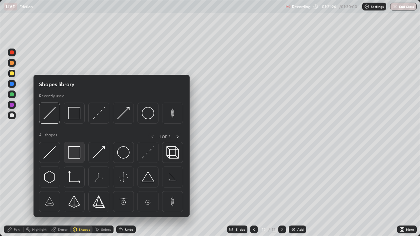
click at [77, 150] on img at bounding box center [74, 152] width 12 height 12
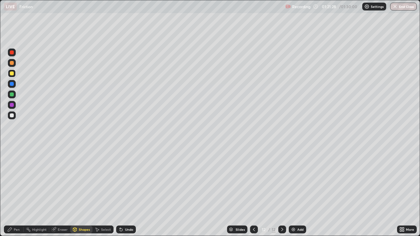
click at [19, 172] on div "Pen" at bounding box center [17, 229] width 6 height 3
click at [13, 72] on div at bounding box center [12, 74] width 8 height 8
click at [13, 73] on div at bounding box center [12, 74] width 4 height 4
click at [13, 54] on div at bounding box center [12, 53] width 8 height 8
click at [12, 63] on div at bounding box center [12, 63] width 4 height 4
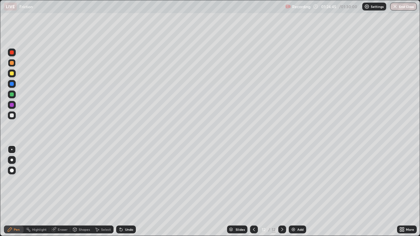
click at [253, 172] on icon at bounding box center [254, 229] width 5 height 5
click at [254, 172] on icon at bounding box center [254, 229] width 5 height 5
click at [282, 172] on icon at bounding box center [282, 229] width 5 height 5
click at [282, 172] on icon at bounding box center [282, 229] width 2 height 3
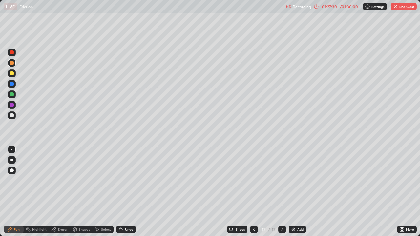
click at [341, 7] on button "End Class" at bounding box center [404, 7] width 26 height 8
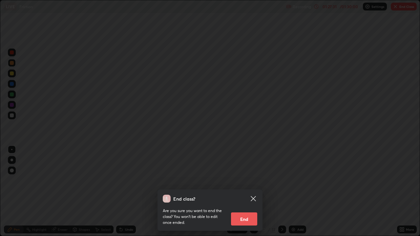
click at [248, 172] on button "End" at bounding box center [244, 219] width 26 height 13
